Goal: Transaction & Acquisition: Download file/media

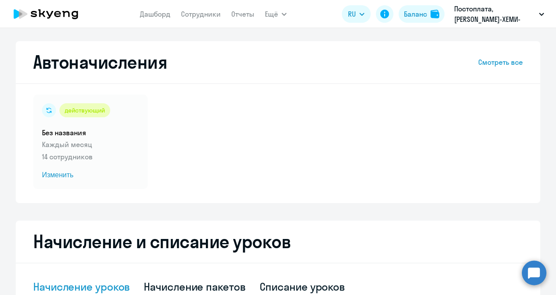
select select "10"
click at [194, 13] on link "Сотрудники" at bounding box center [201, 14] width 40 height 9
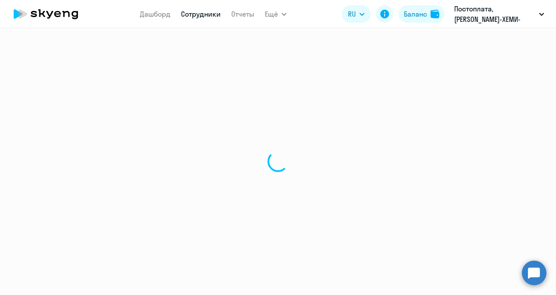
select select "30"
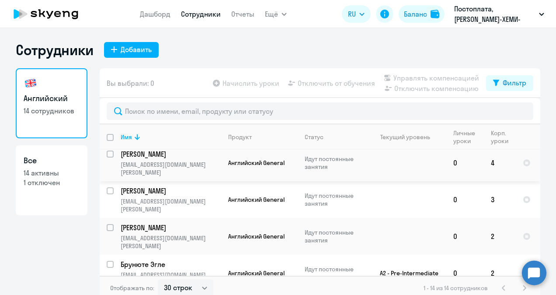
scroll to position [304, 0]
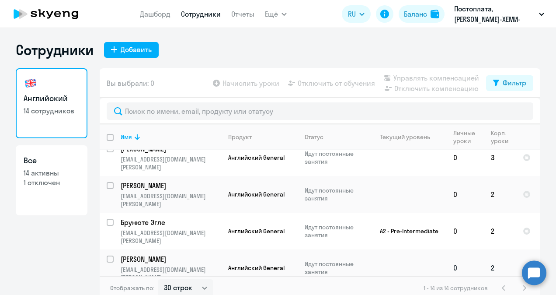
click at [184, 265] on p "[EMAIL_ADDRESS][DOMAIN_NAME][PERSON_NAME]" at bounding box center [171, 273] width 100 height 16
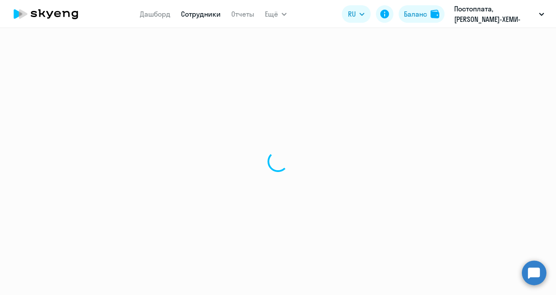
select select "english"
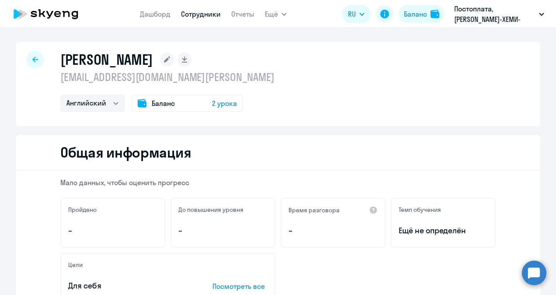
click at [34, 61] on icon at bounding box center [35, 59] width 6 height 6
select select "30"
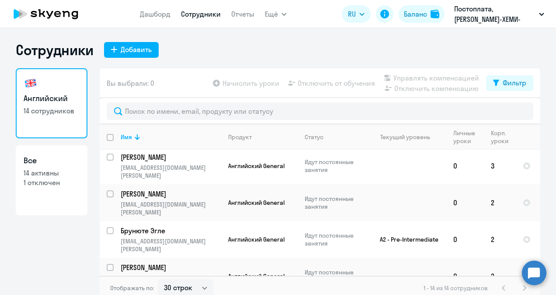
scroll to position [304, 0]
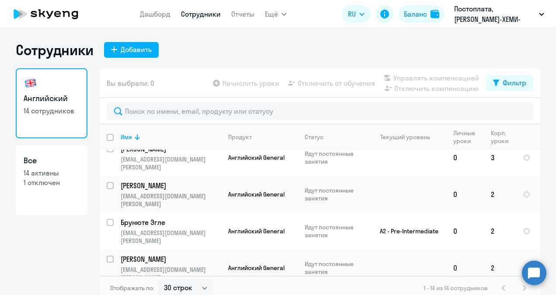
click at [174, 254] on p "[PERSON_NAME]" at bounding box center [170, 259] width 99 height 10
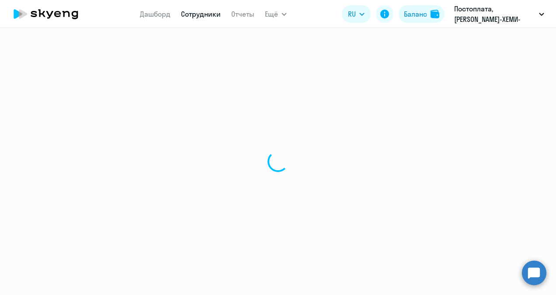
select select "english"
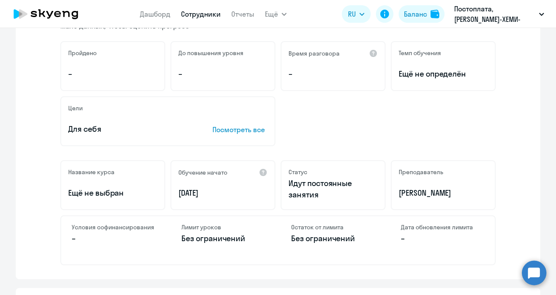
scroll to position [175, 0]
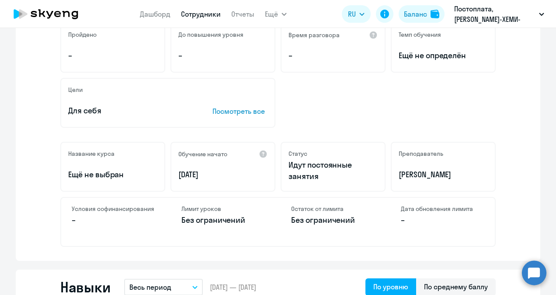
click at [315, 180] on p "Идут постоянные занятия" at bounding box center [333, 170] width 89 height 23
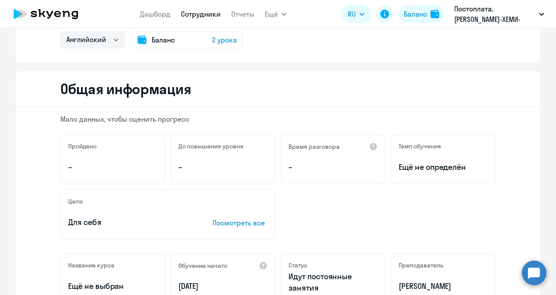
scroll to position [0, 0]
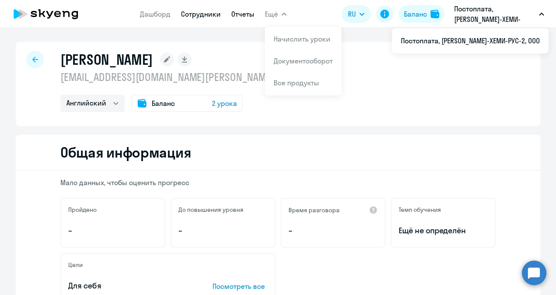
click at [252, 14] on link "Отчеты" at bounding box center [242, 14] width 23 height 9
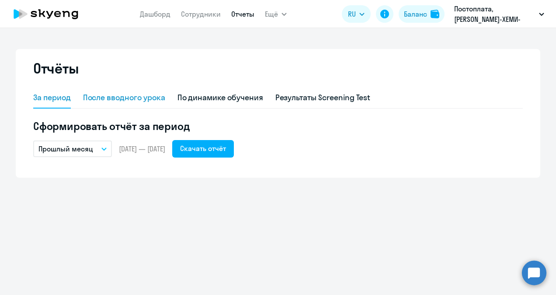
click at [109, 97] on div "После вводного урока" at bounding box center [124, 97] width 82 height 11
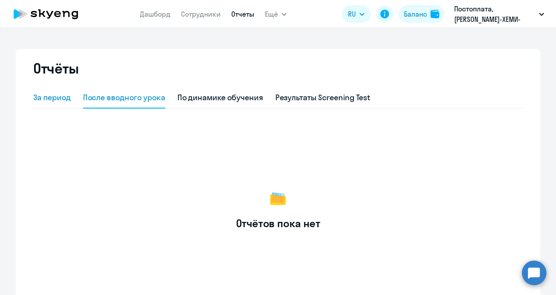
click at [56, 99] on div "За период" at bounding box center [52, 97] width 38 height 11
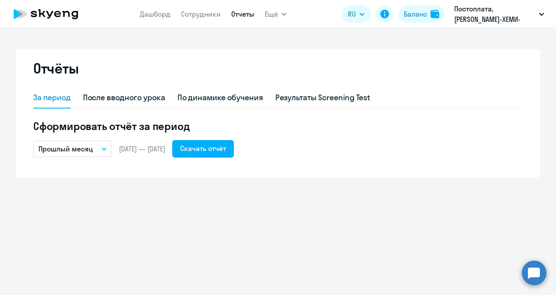
click at [105, 149] on icon "button" at bounding box center [104, 149] width 4 height 2
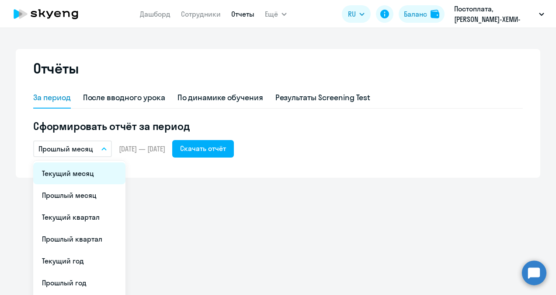
click at [85, 174] on li "Текущий месяц" at bounding box center [79, 173] width 92 height 22
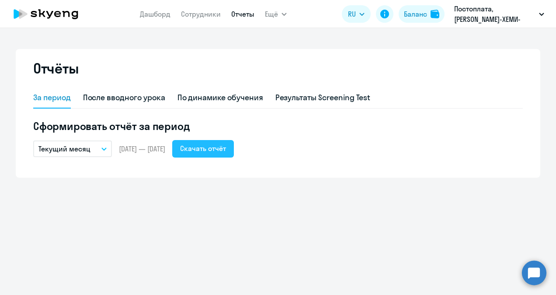
click at [226, 150] on div "Скачать отчёт" at bounding box center [203, 148] width 46 height 10
click at [252, 40] on div "Отчёты За период После вводного урока По динамике обучения Результаты Screening…" at bounding box center [278, 161] width 556 height 267
click at [203, 15] on link "Сотрудники" at bounding box center [201, 14] width 40 height 9
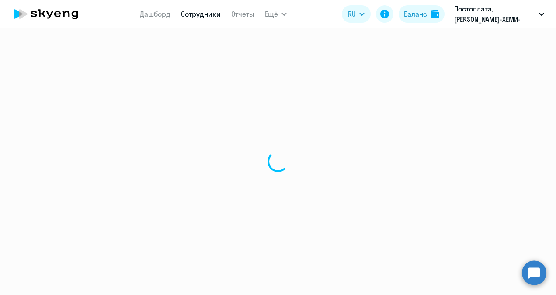
select select "30"
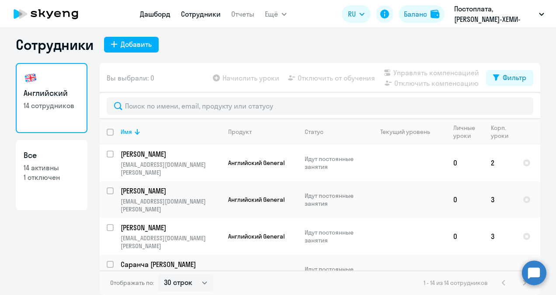
click at [147, 17] on link "Дашборд" at bounding box center [155, 14] width 31 height 9
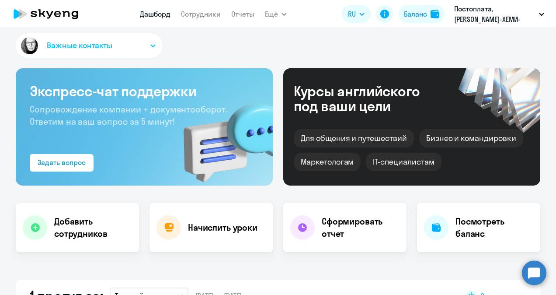
select select "30"
